Goal: Task Accomplishment & Management: Use online tool/utility

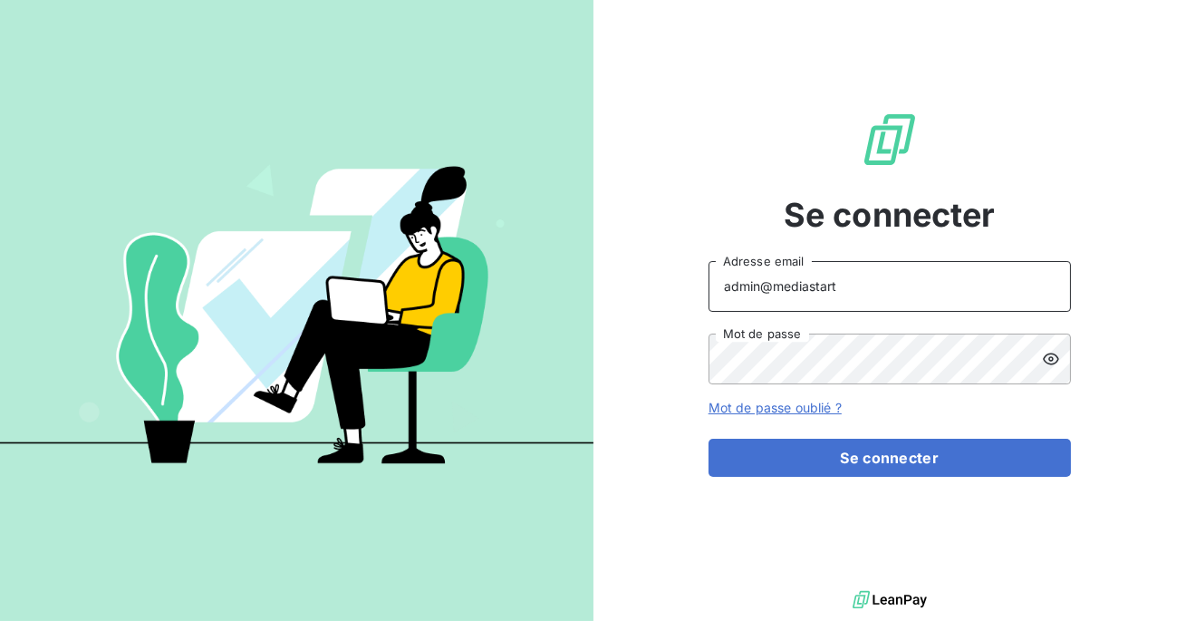
click at [933, 281] on input "admin@mediastart" at bounding box center [889, 286] width 362 height 51
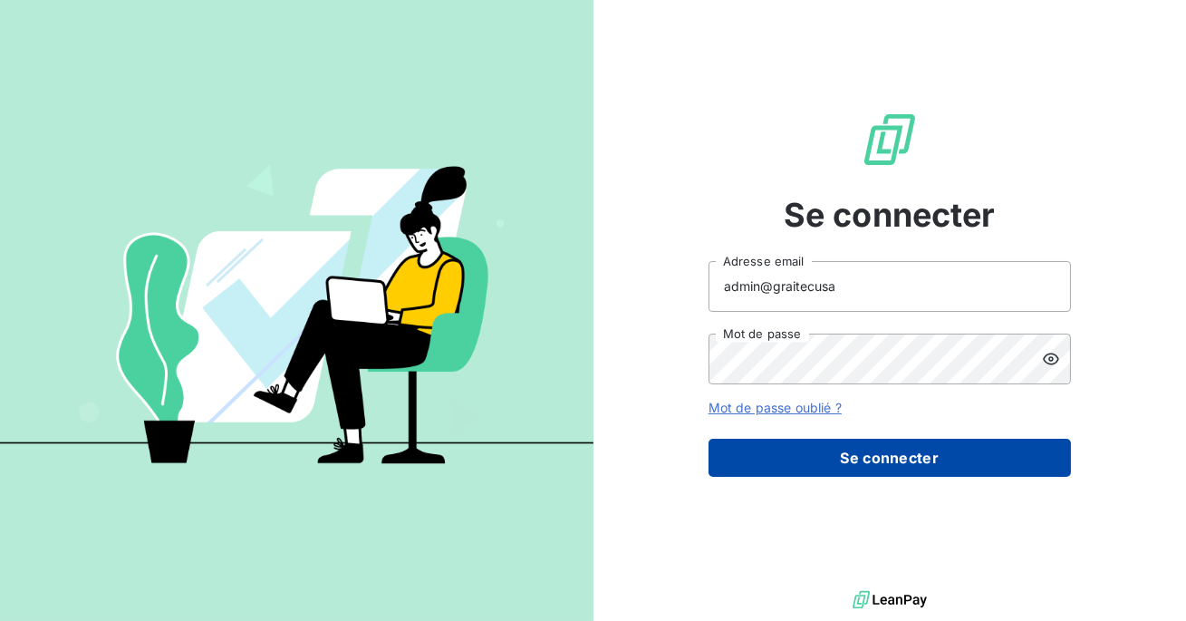
type input "admin@graitecusa"
click at [848, 456] on button "Se connecter" at bounding box center [889, 457] width 362 height 38
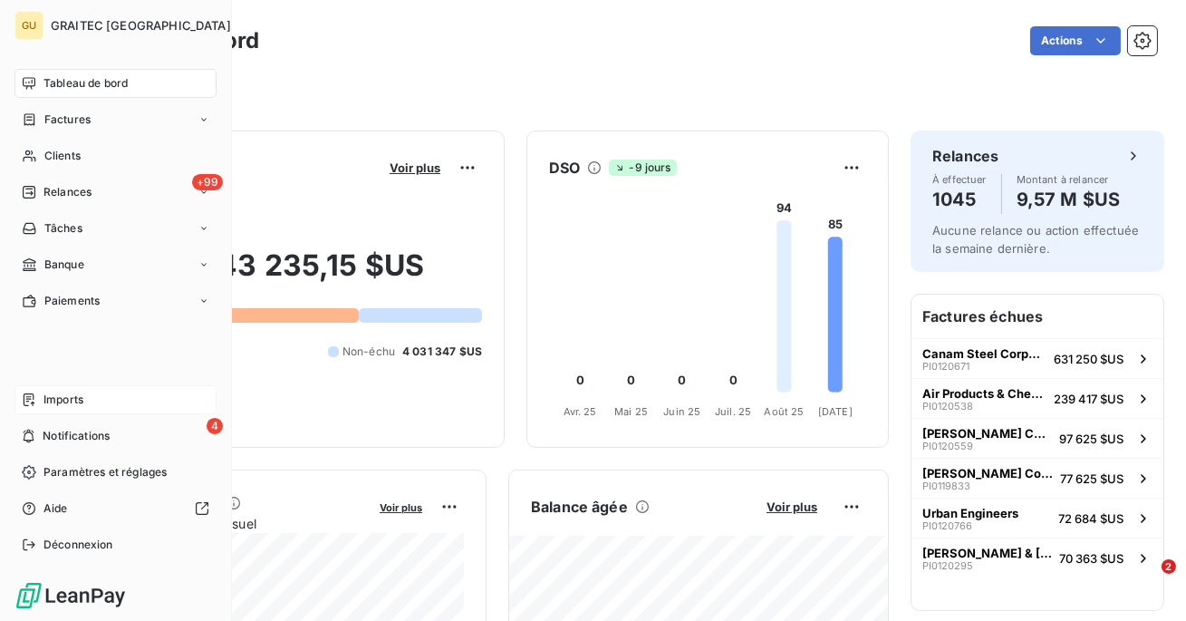
click at [48, 394] on span "Imports" at bounding box center [63, 399] width 40 height 16
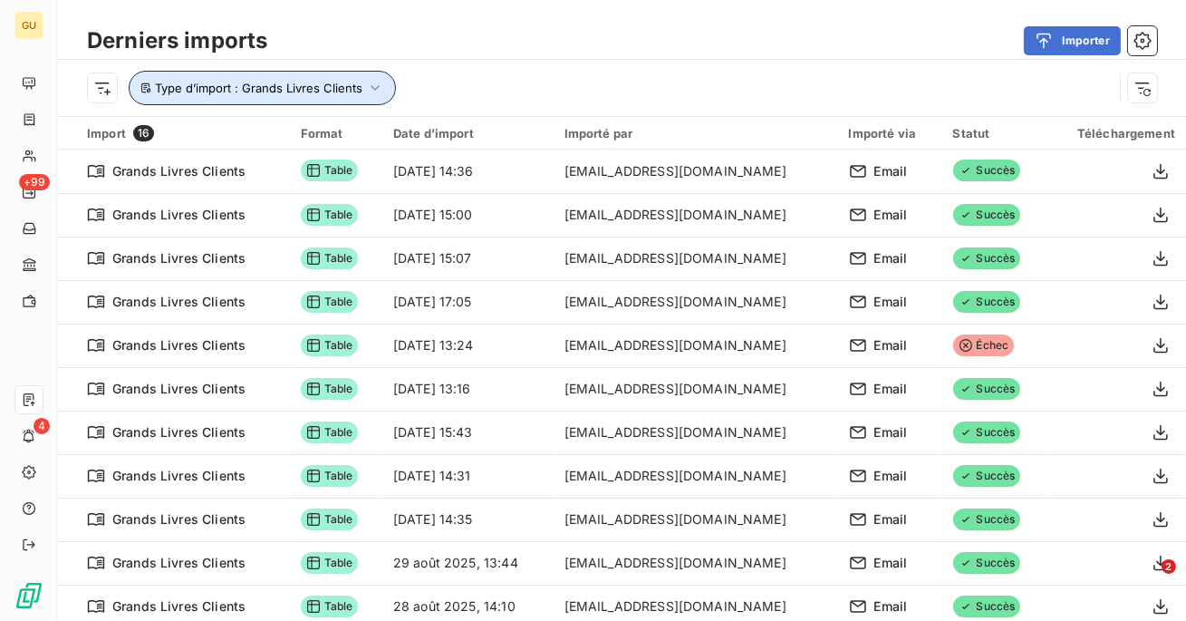
click at [352, 90] on span "Type d’import : Grands Livres Clients" at bounding box center [258, 88] width 207 height 14
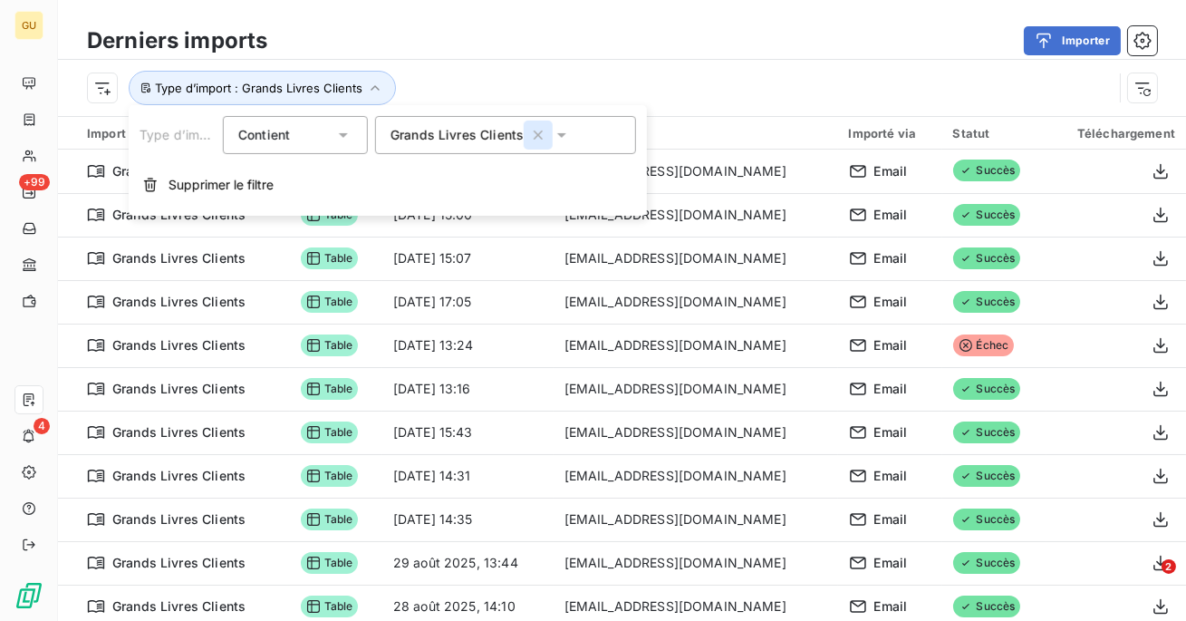
click at [539, 138] on icon "button" at bounding box center [538, 134] width 9 height 9
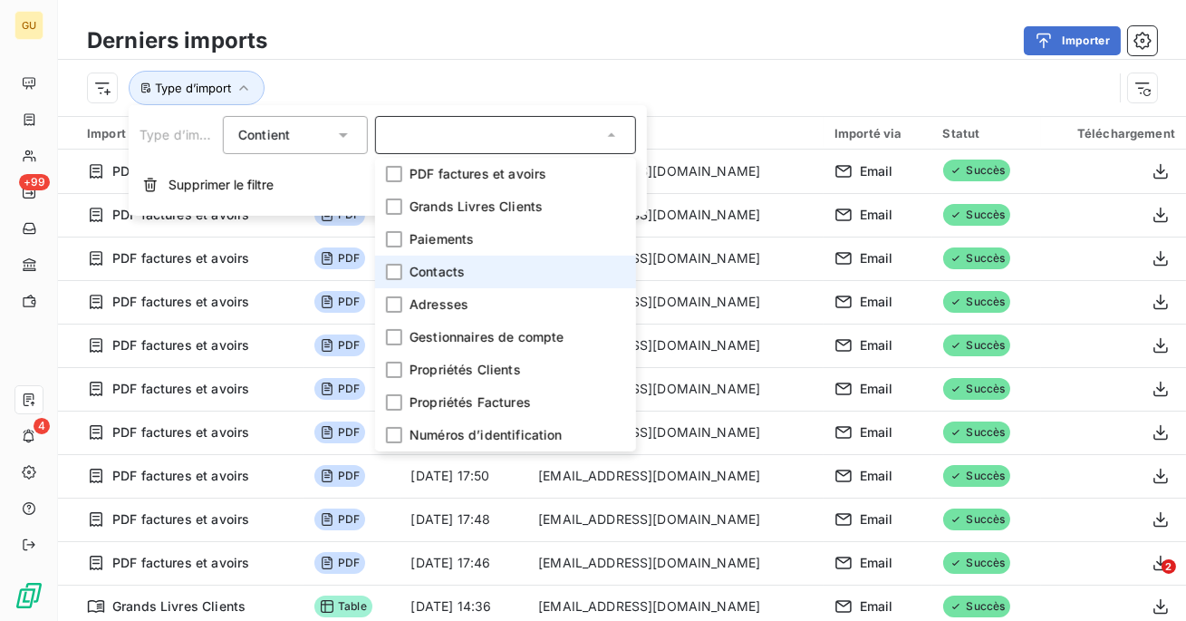
click at [404, 271] on li "Contacts" at bounding box center [505, 271] width 261 height 33
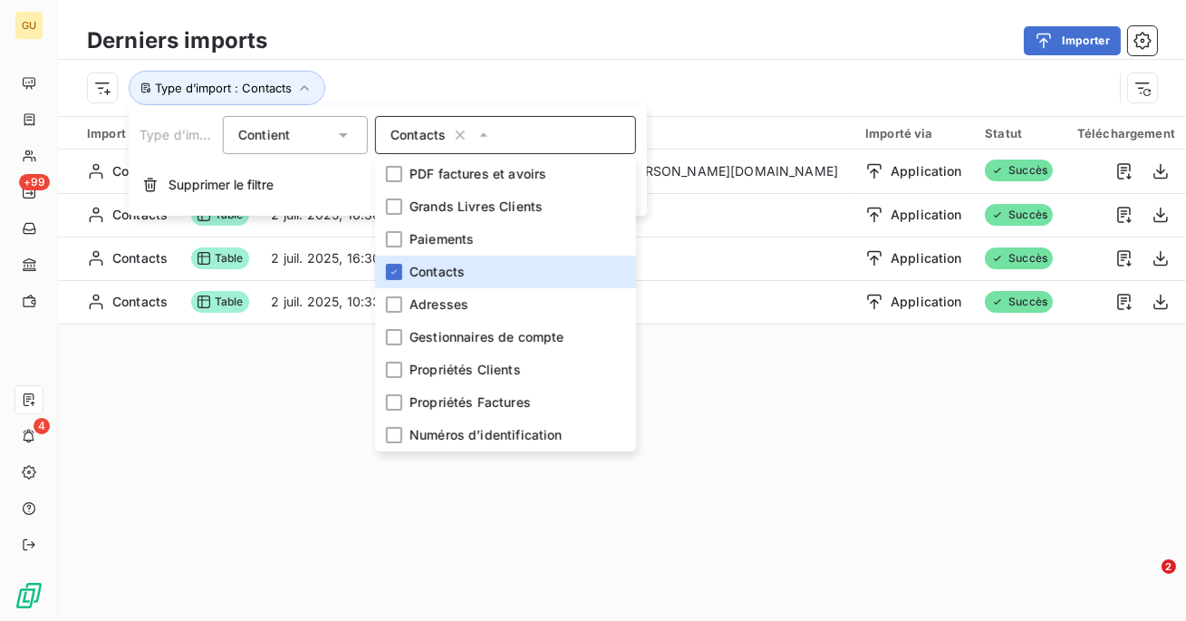
click at [516, 60] on div "Type d’import : Contacts" at bounding box center [622, 88] width 1128 height 56
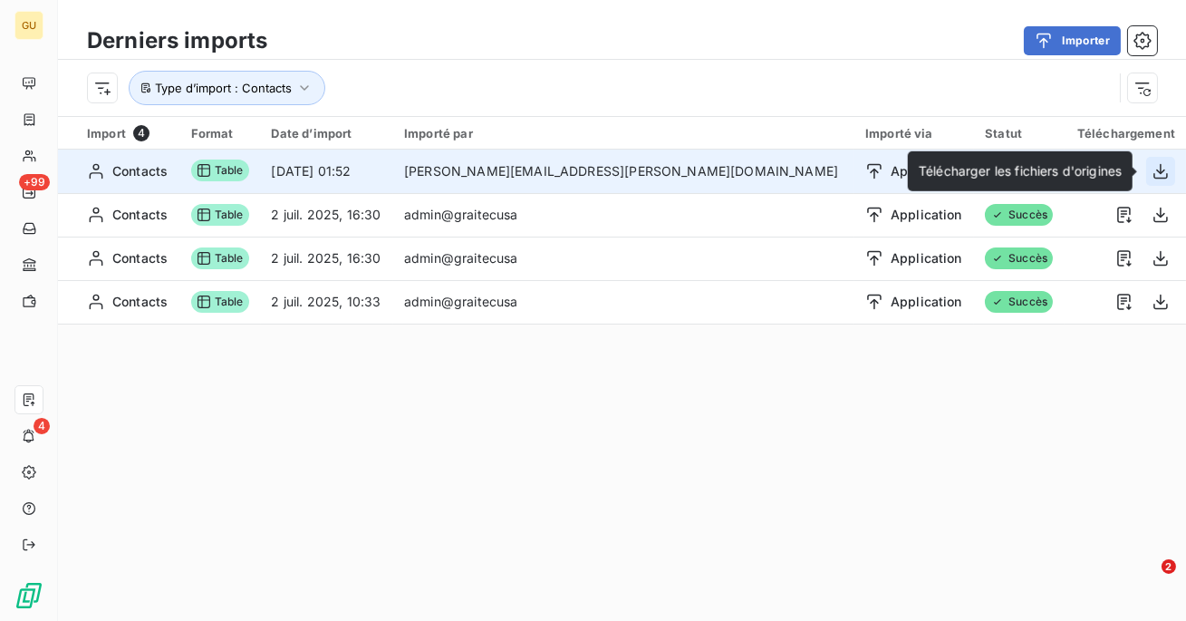
click at [1161, 170] on icon "button" at bounding box center [1160, 171] width 18 height 18
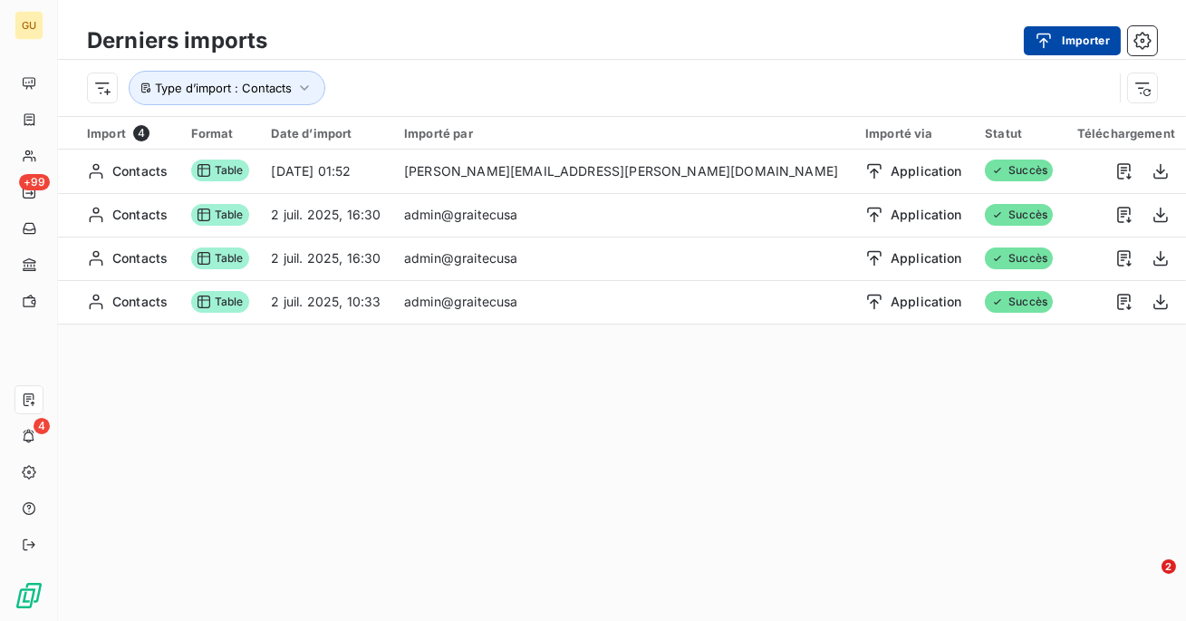
click at [1077, 51] on button "Importer" at bounding box center [1072, 40] width 97 height 29
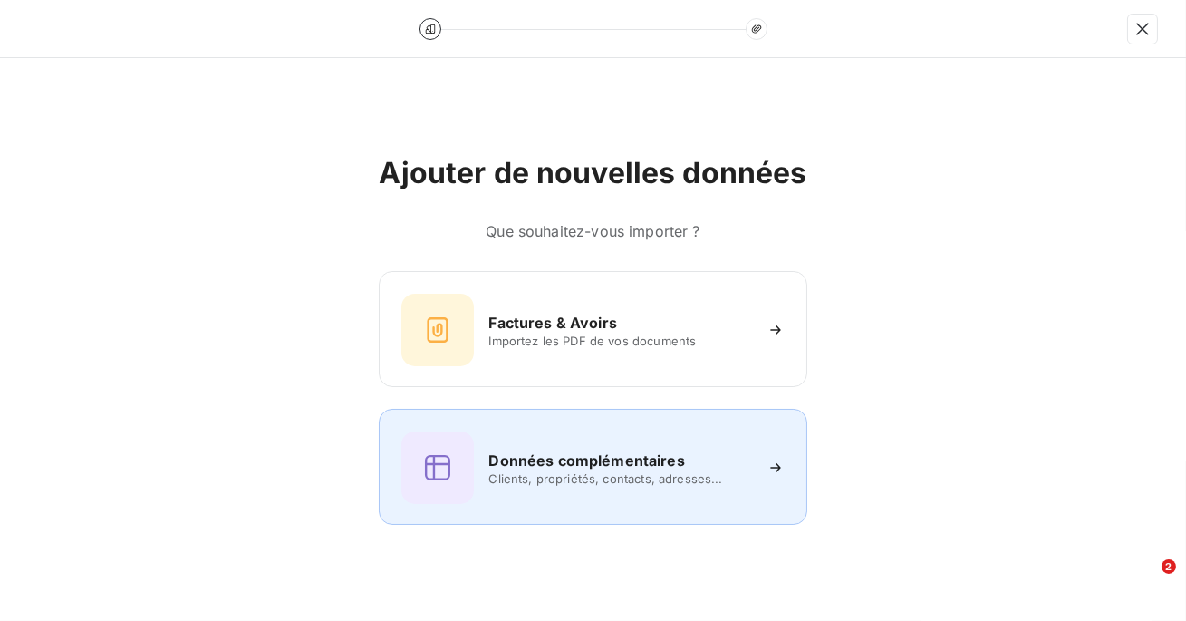
click at [709, 450] on div "Données complémentaires" at bounding box center [619, 460] width 263 height 22
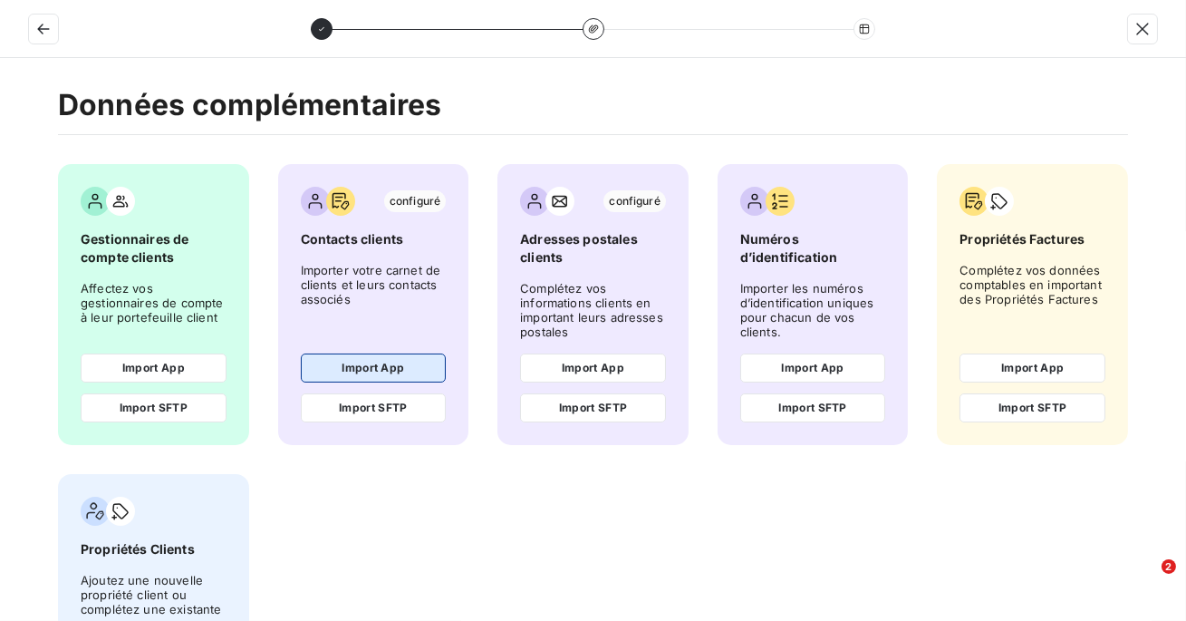
click at [355, 365] on button "Import App" at bounding box center [374, 367] width 146 height 29
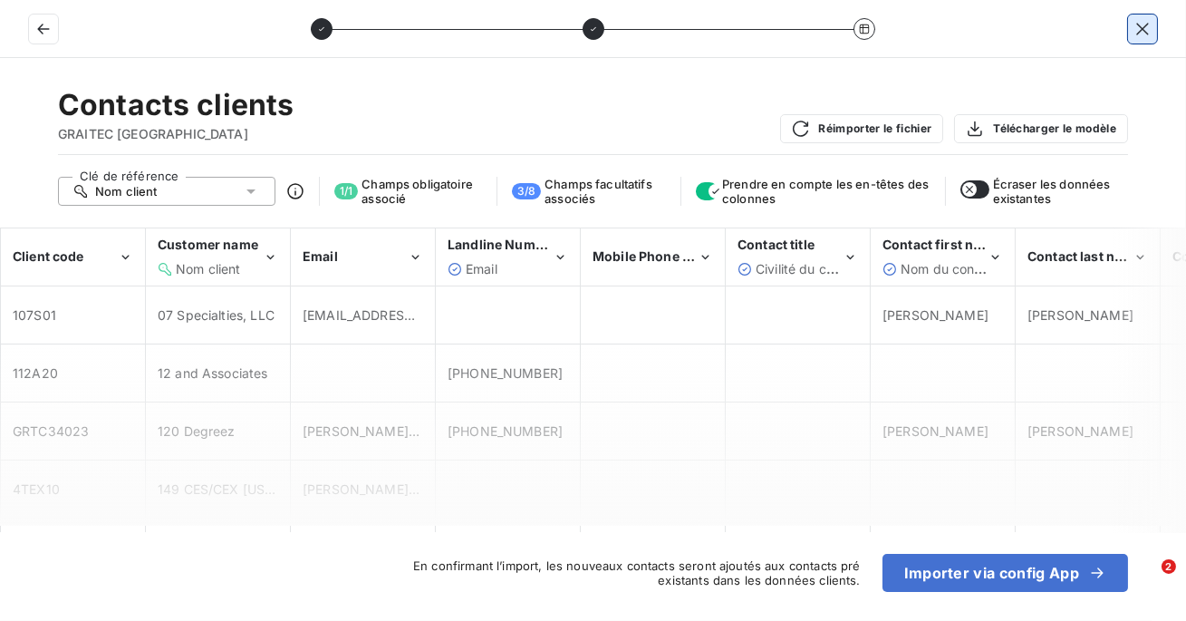
click at [1135, 26] on icon "button" at bounding box center [1142, 29] width 18 height 18
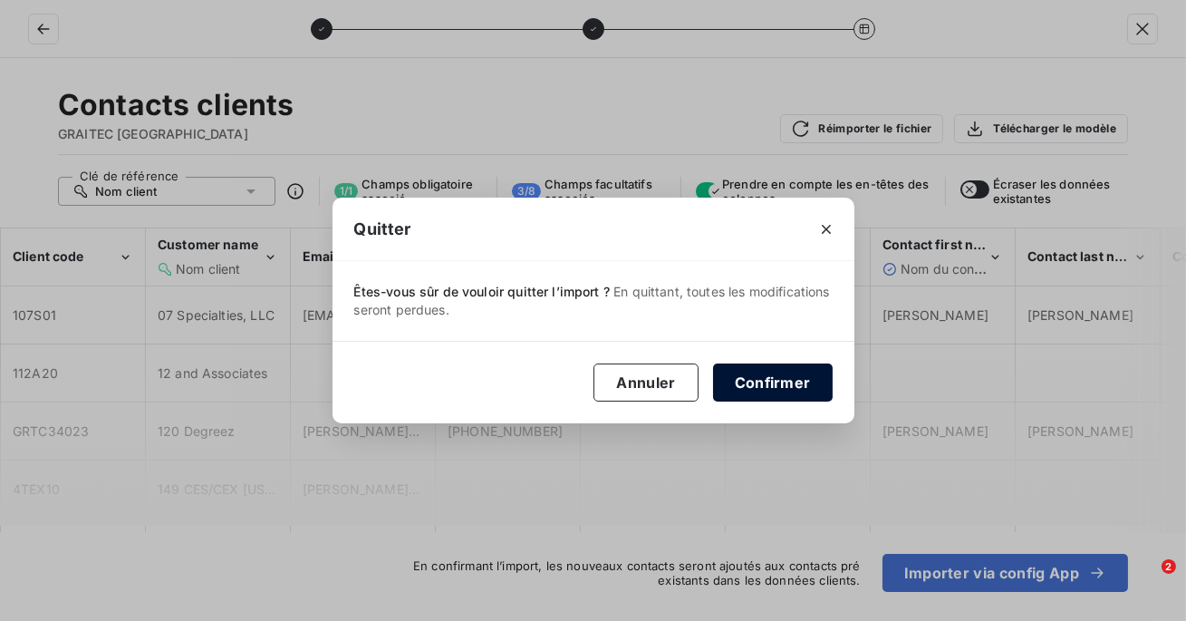
click at [776, 399] on button "Confirmer" at bounding box center [773, 382] width 120 height 38
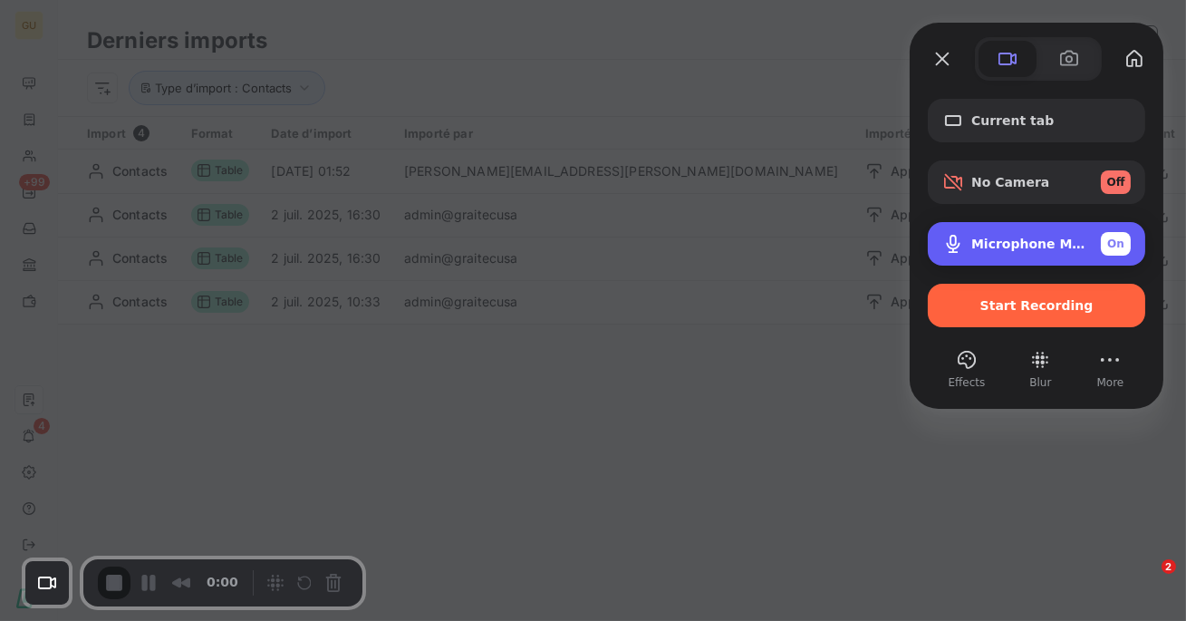
click at [1110, 236] on span "On" at bounding box center [1115, 244] width 17 height 16
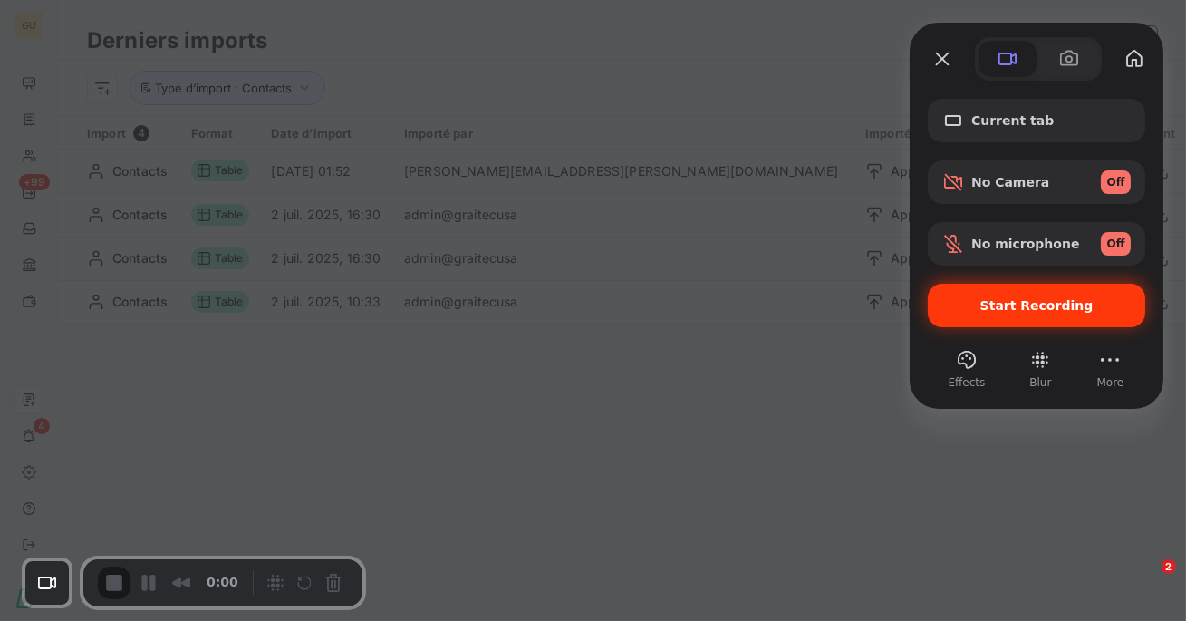
click at [1054, 313] on div "Start Recording" at bounding box center [1036, 305] width 217 height 43
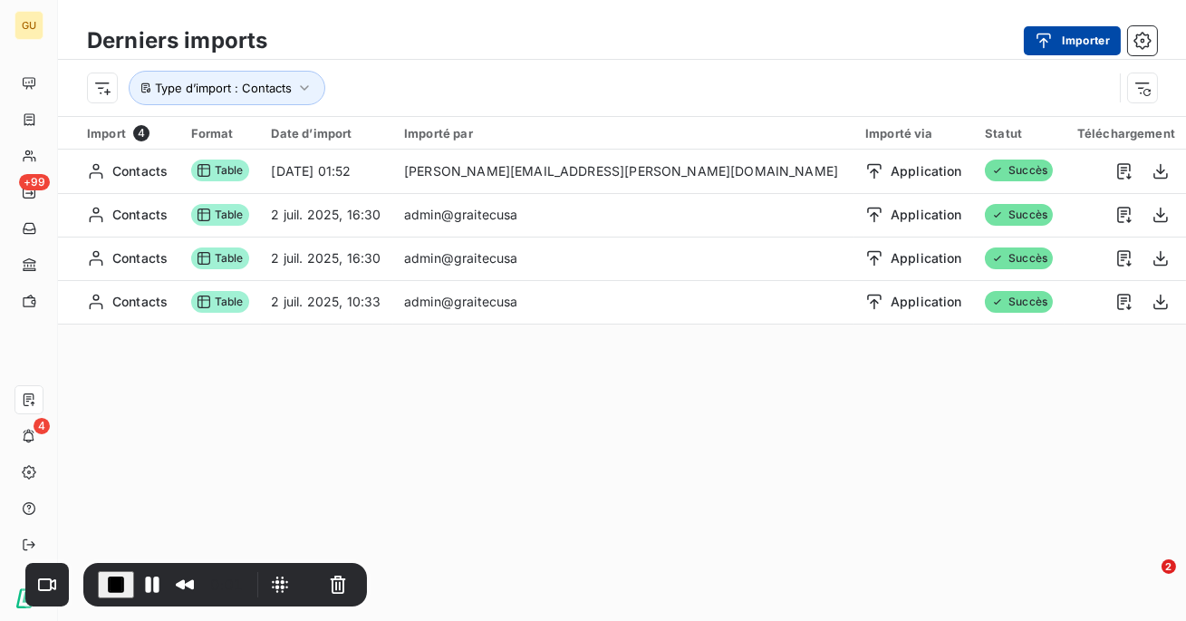
click at [1053, 36] on div "button" at bounding box center [1048, 41] width 27 height 18
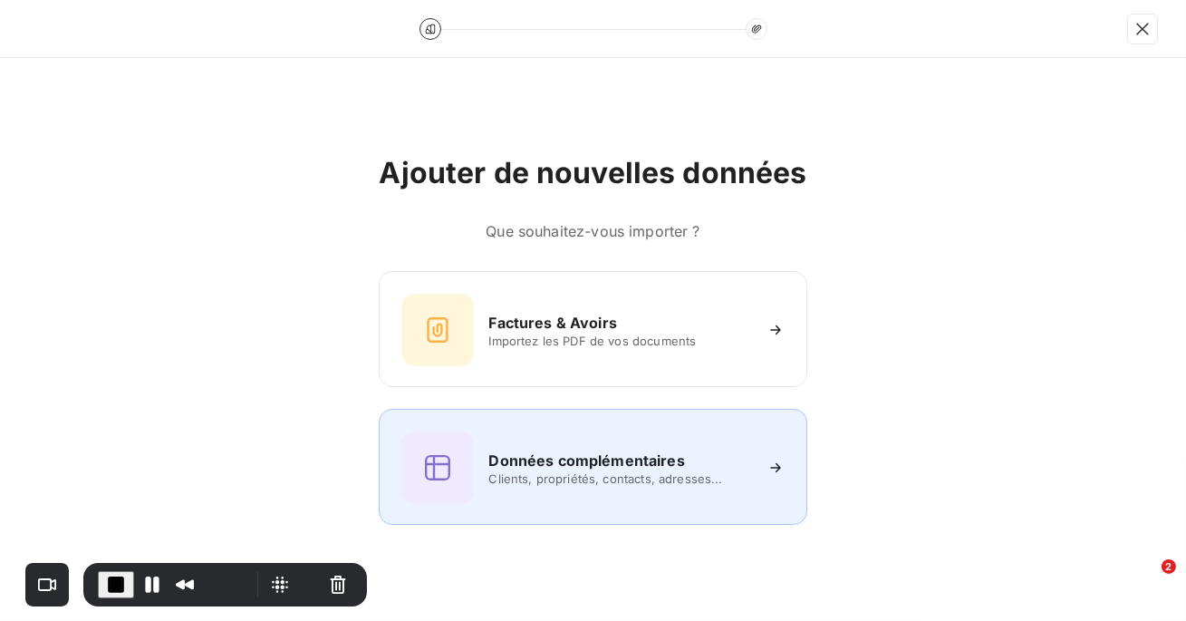
click at [587, 457] on h6 "Données complémentaires" at bounding box center [586, 460] width 196 height 22
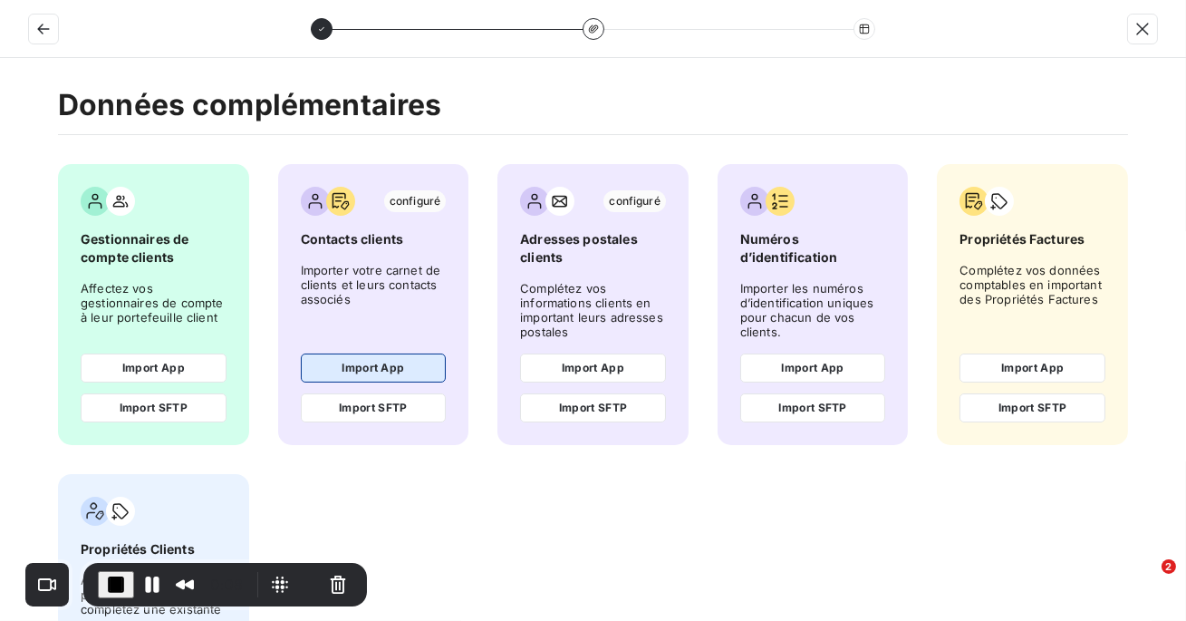
click at [379, 362] on button "Import App" at bounding box center [374, 367] width 146 height 29
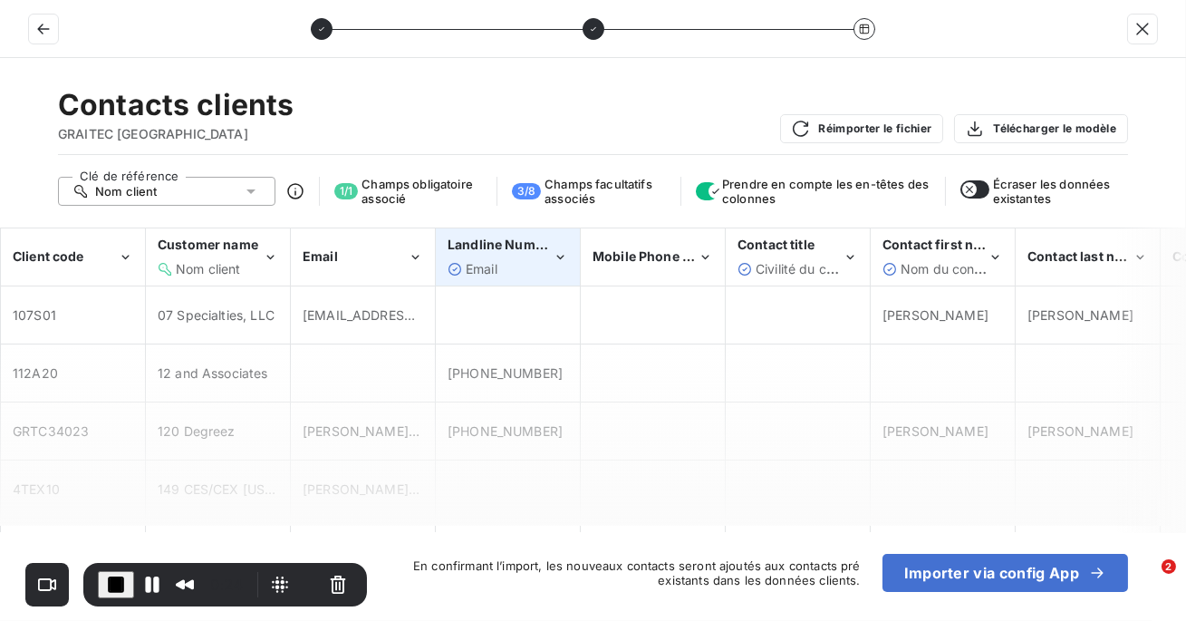
click at [543, 264] on div "Email" at bounding box center [500, 269] width 105 height 18
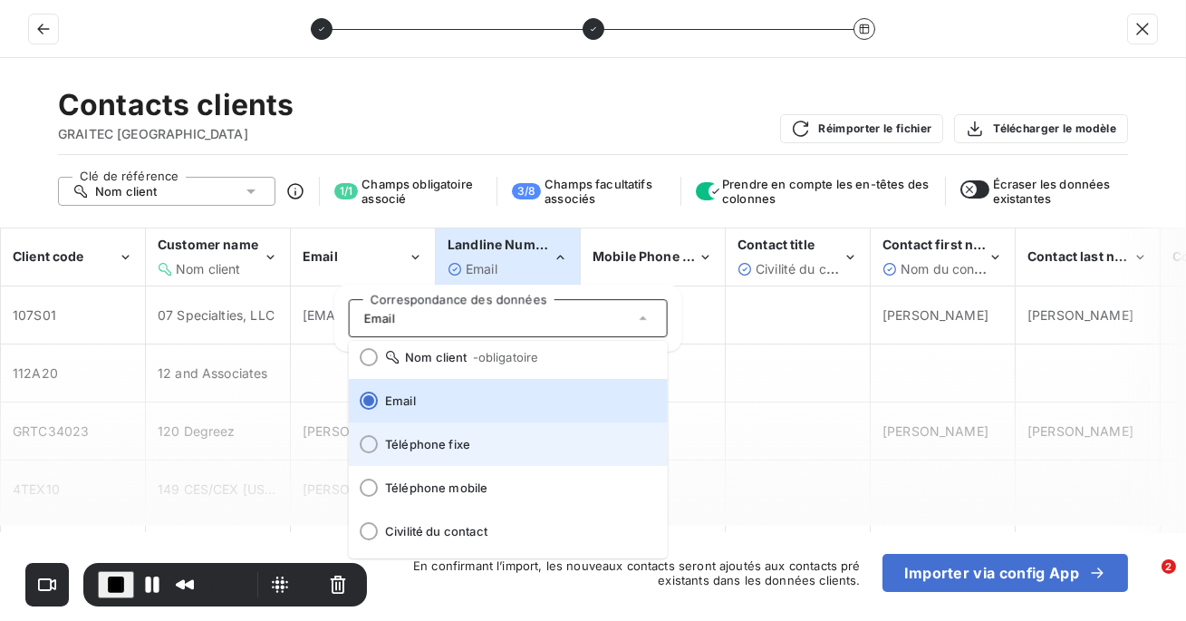
scroll to position [61, 0]
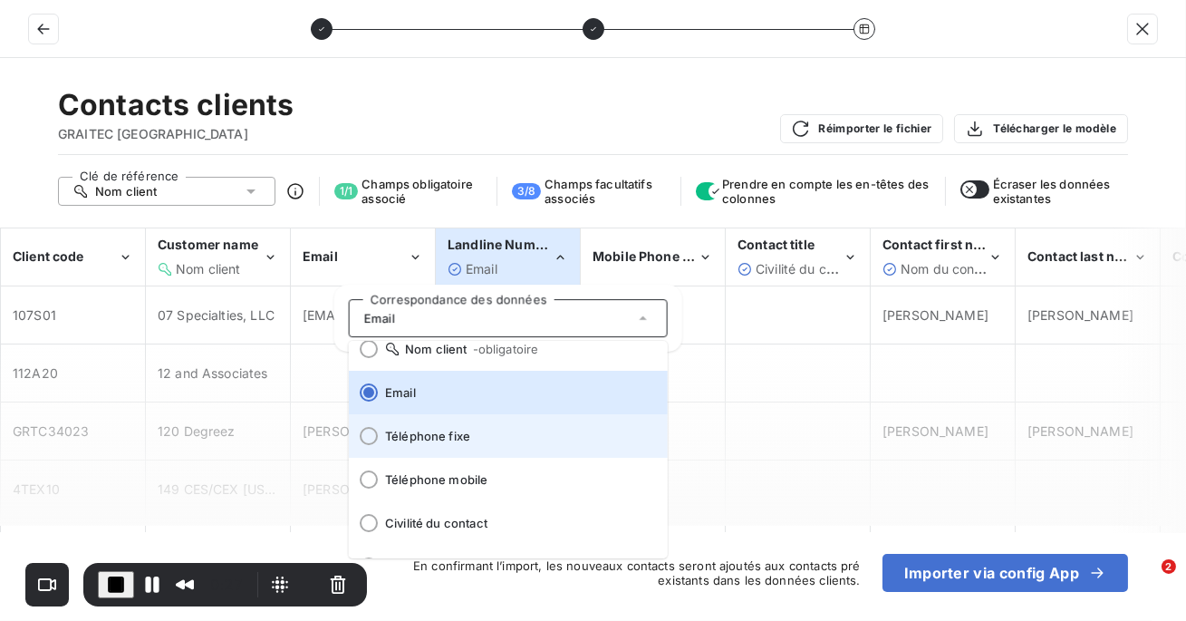
click at [490, 448] on li "Téléphone fixe" at bounding box center [508, 435] width 319 height 43
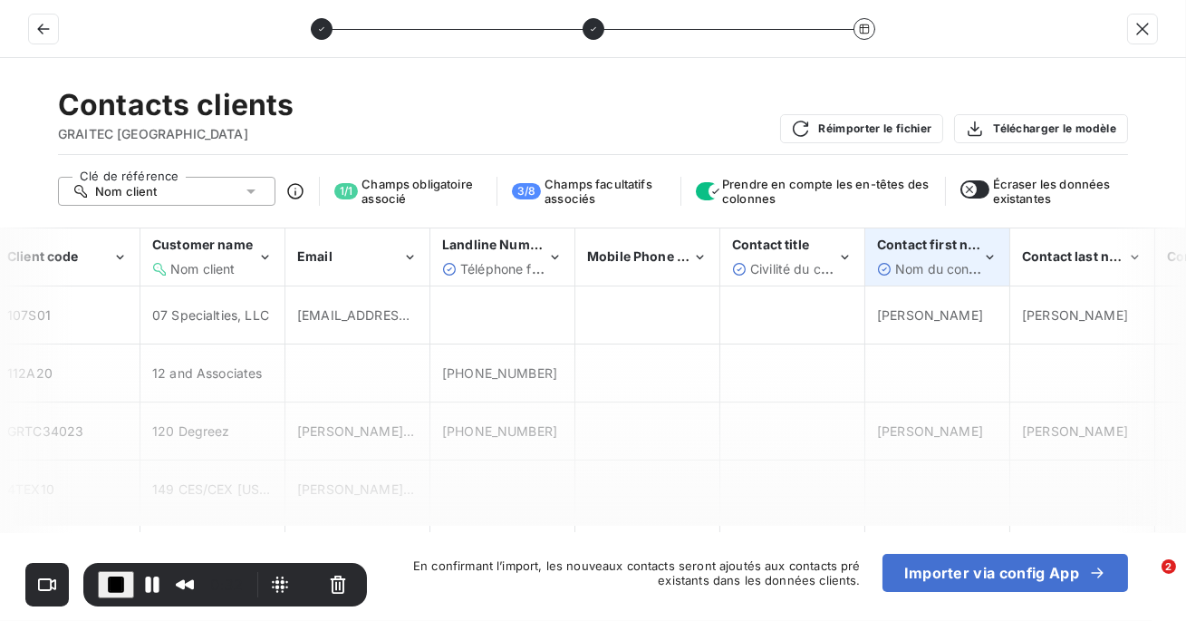
scroll to position [0, 0]
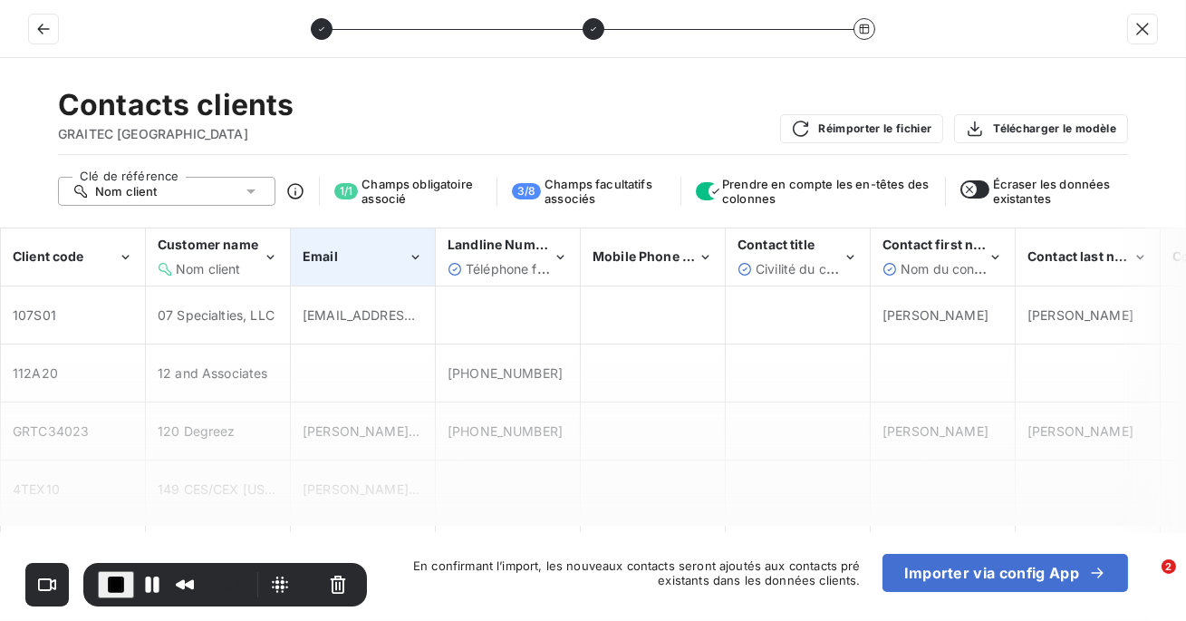
click at [419, 257] on icon "Email" at bounding box center [415, 257] width 15 height 18
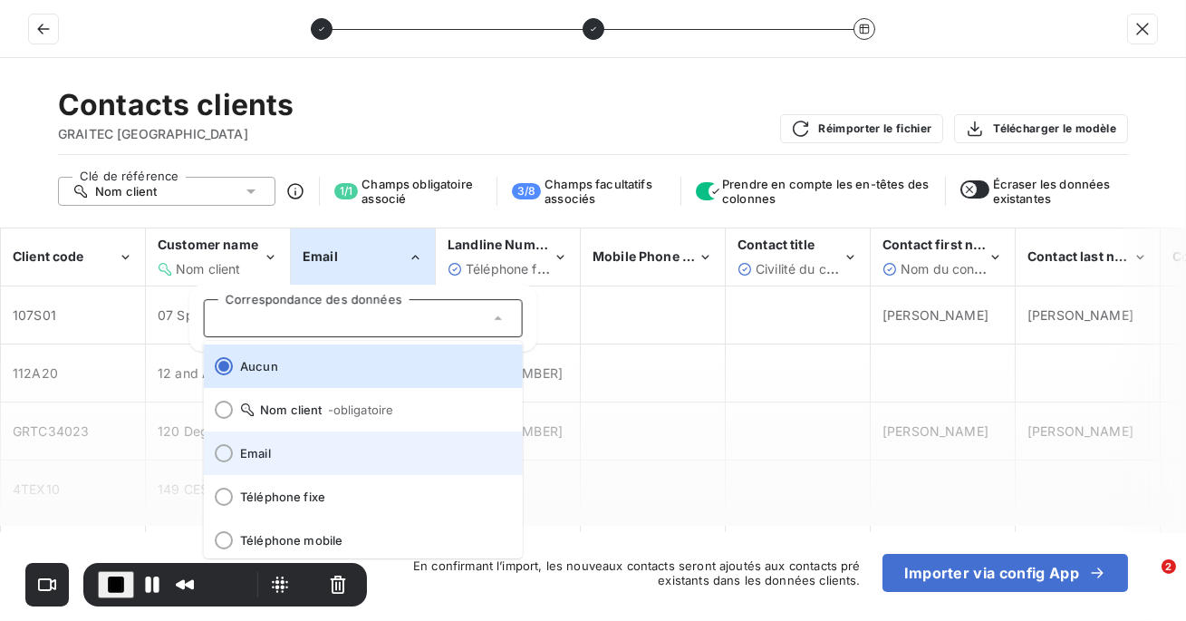
click at [313, 441] on li "Email" at bounding box center [363, 452] width 319 height 43
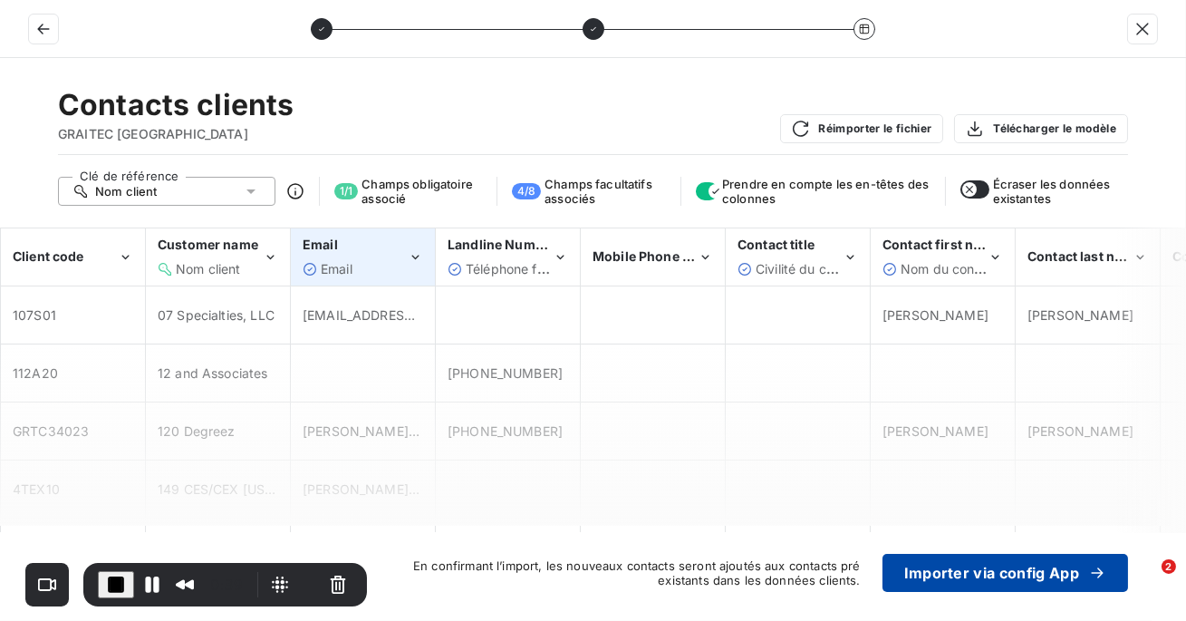
click at [958, 570] on button "Importer via config App" at bounding box center [1004, 572] width 245 height 38
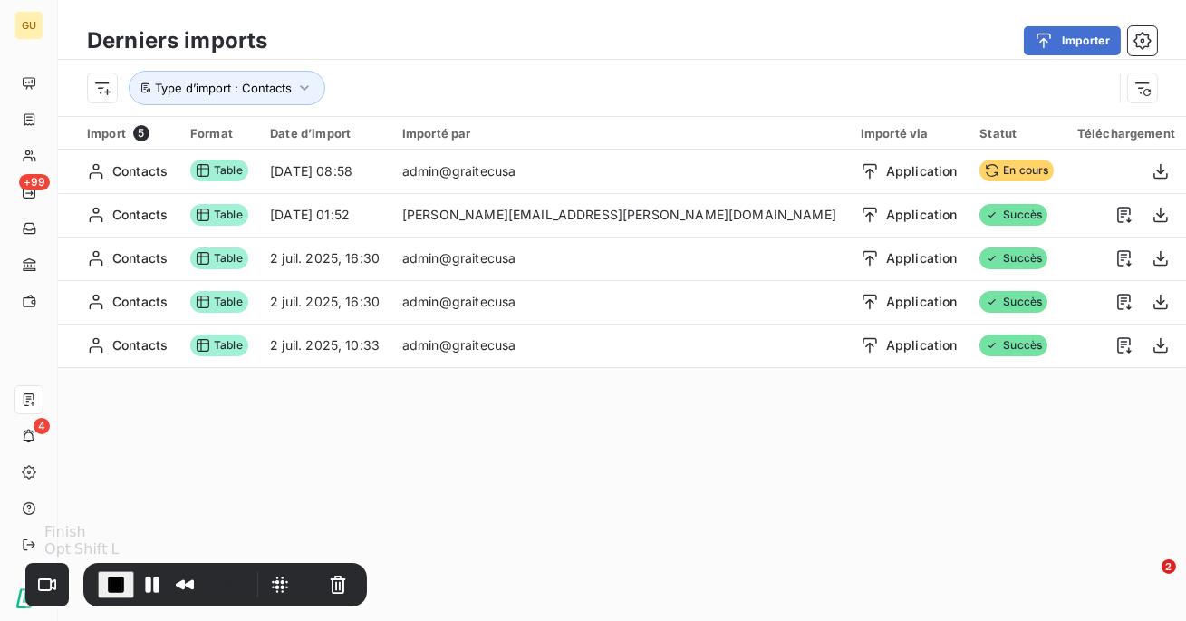
click at [118, 579] on span "End Recording" at bounding box center [116, 584] width 22 height 22
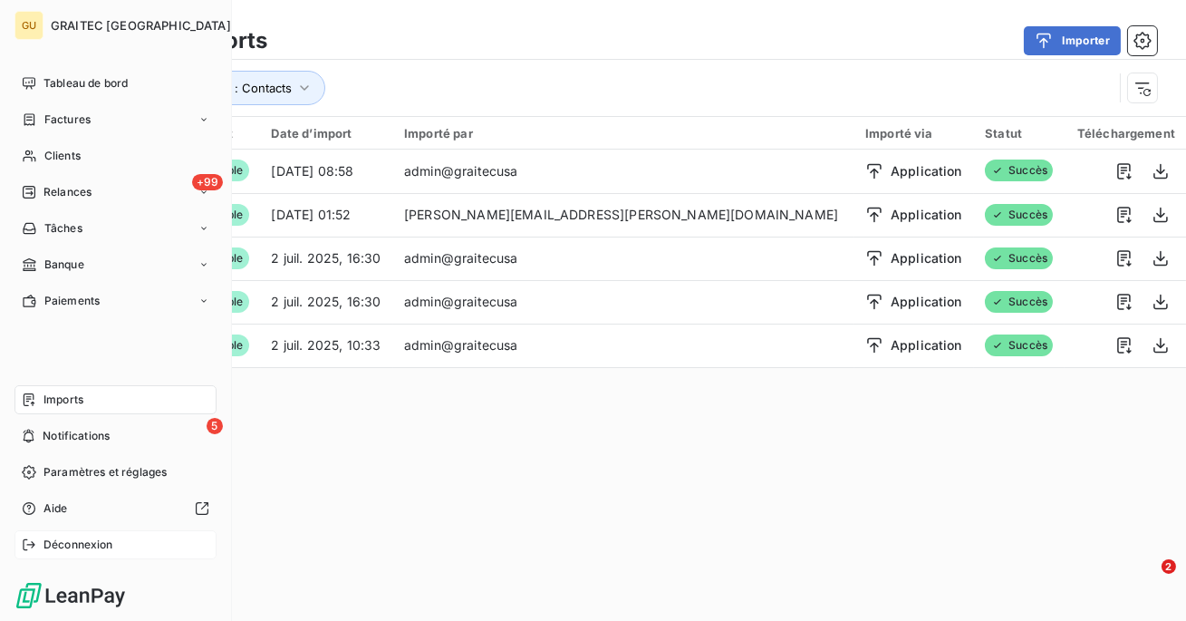
click at [99, 544] on span "Déconnexion" at bounding box center [78, 544] width 70 height 16
